Goal: Task Accomplishment & Management: Manage account settings

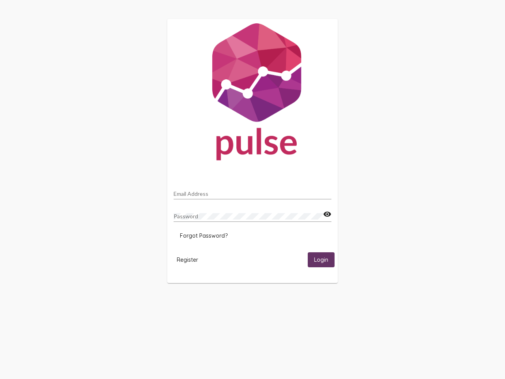
click at [253, 192] on input "Email Address" at bounding box center [253, 194] width 158 height 6
click at [327, 214] on mat-icon "visibility" at bounding box center [327, 214] width 8 height 9
click at [204, 236] on span "Forgot Password?" at bounding box center [204, 235] width 48 height 7
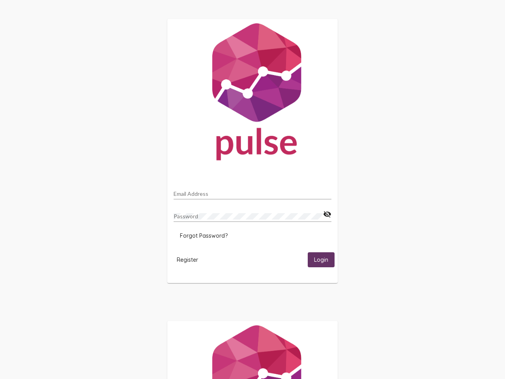
click at [188, 259] on span "Register" at bounding box center [187, 259] width 21 height 7
